Goal: Navigation & Orientation: Find specific page/section

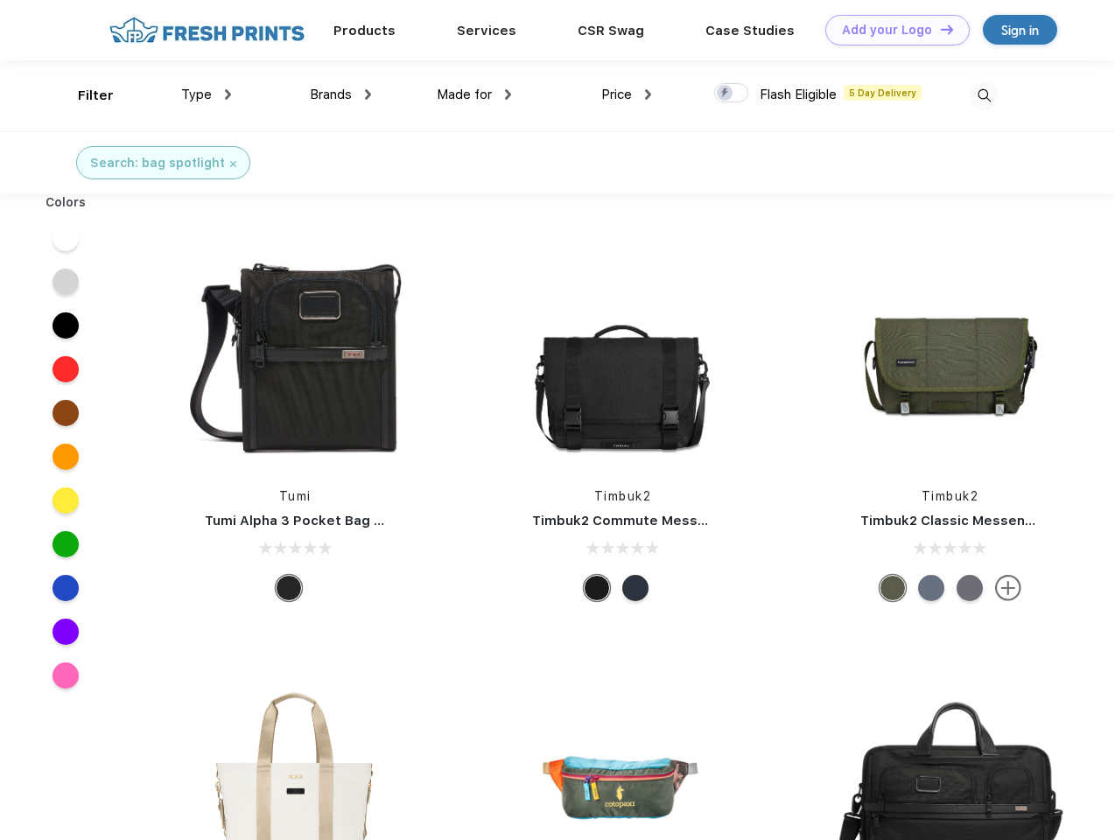
click at [891, 30] on link "Add your Logo Design Tool" at bounding box center [897, 30] width 144 height 31
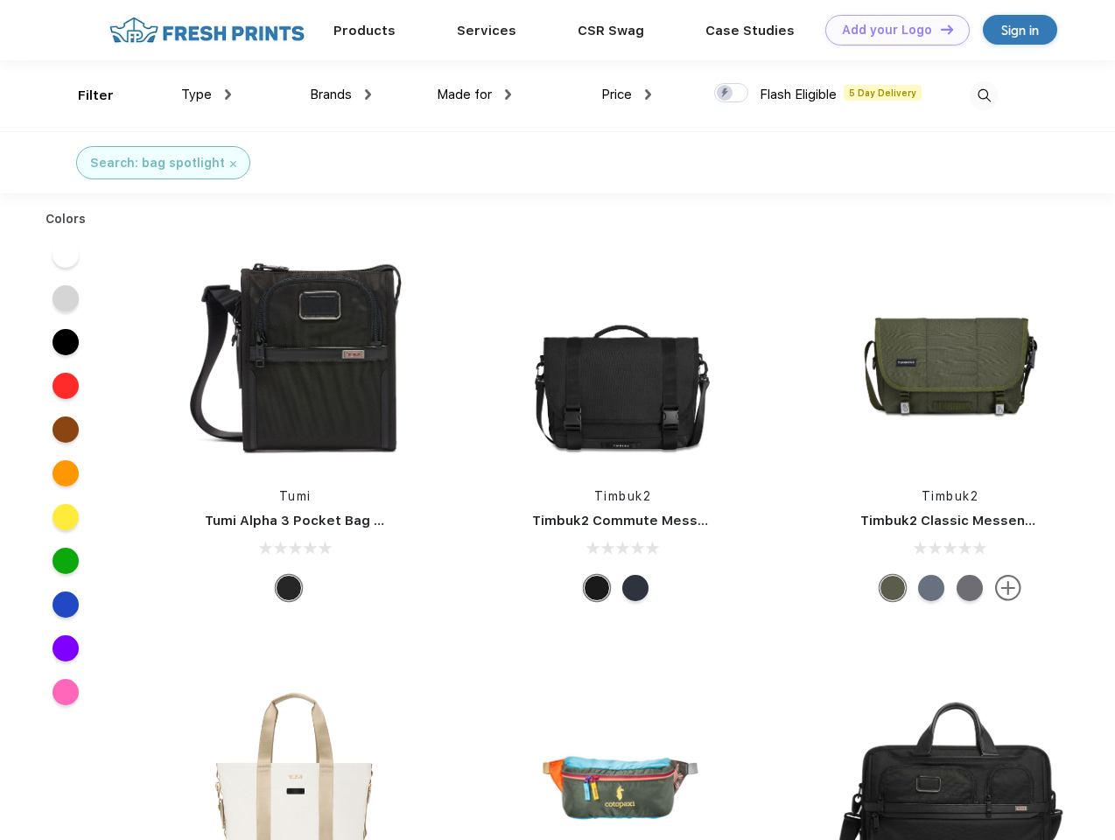
click at [0, 0] on div "Design Tool" at bounding box center [0, 0] width 0 height 0
click at [939, 29] on link "Add your Logo Design Tool" at bounding box center [897, 30] width 144 height 31
click at [84, 95] on div "Filter" at bounding box center [96, 96] width 36 height 20
click at [207, 95] on span "Type" at bounding box center [196, 95] width 31 height 16
click at [340, 95] on span "Brands" at bounding box center [331, 95] width 42 height 16
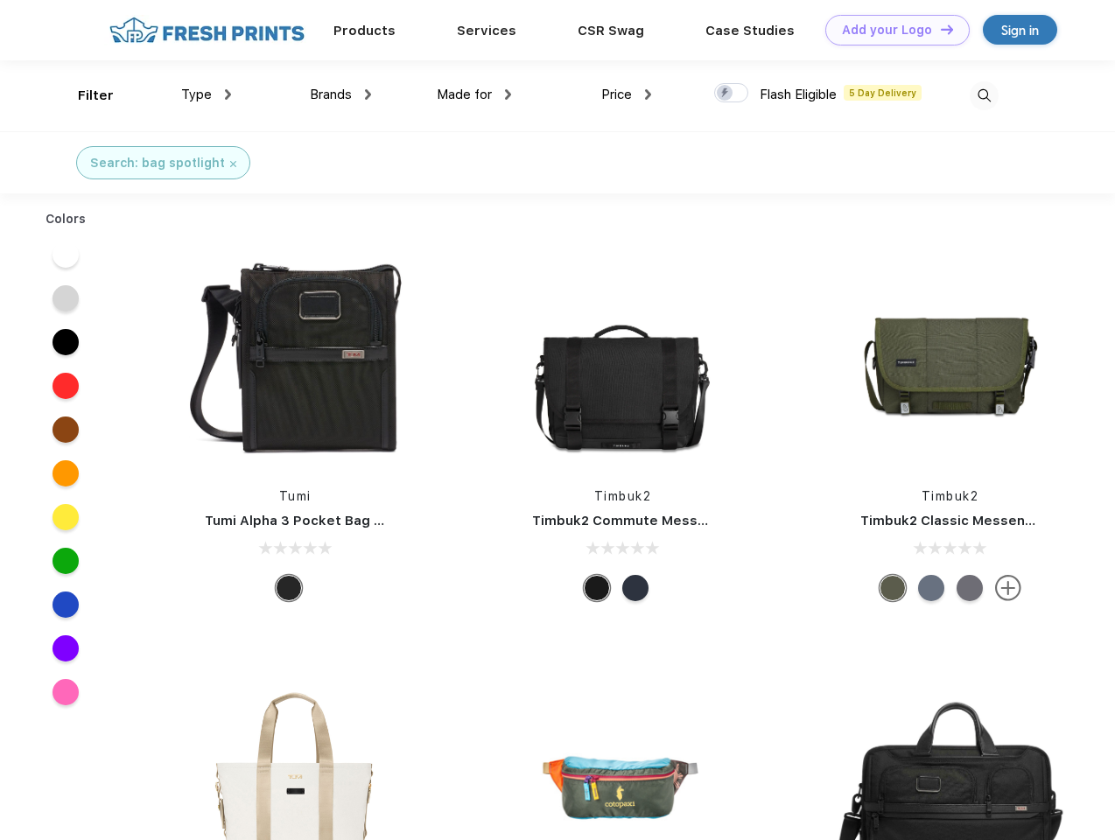
click at [474, 95] on span "Made for" at bounding box center [464, 95] width 55 height 16
click at [627, 95] on span "Price" at bounding box center [616, 95] width 31 height 16
click at [732, 94] on div at bounding box center [731, 92] width 34 height 19
click at [726, 94] on input "checkbox" at bounding box center [719, 87] width 11 height 11
click at [984, 95] on img at bounding box center [984, 95] width 29 height 29
